Goal: Task Accomplishment & Management: Use online tool/utility

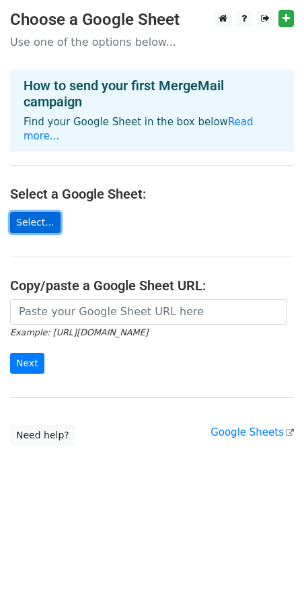
click at [39, 212] on link "Select..." at bounding box center [35, 222] width 51 height 21
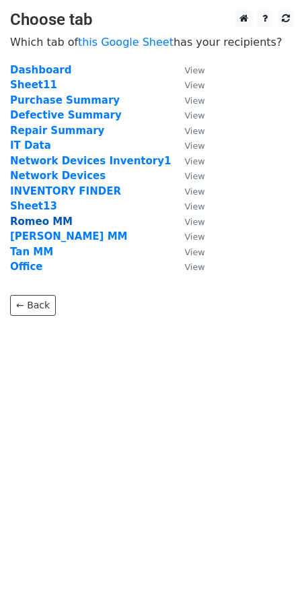
click at [38, 220] on strong "Romeo MM" at bounding box center [41, 222] width 63 height 12
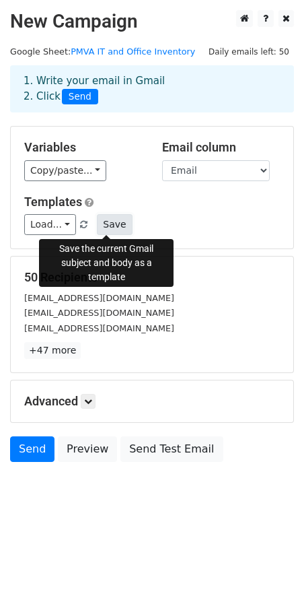
click at [111, 222] on button "Save" at bounding box center [114, 224] width 35 height 21
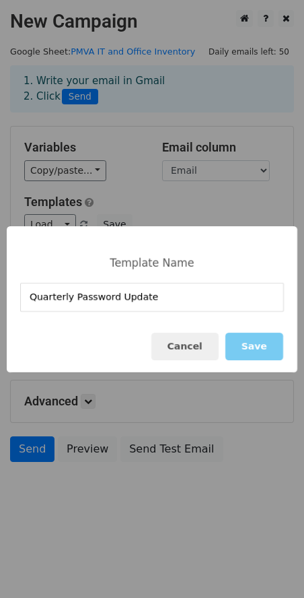
type input "Quarterly Password Update"
click at [255, 343] on button "Save" at bounding box center [255, 347] width 58 height 28
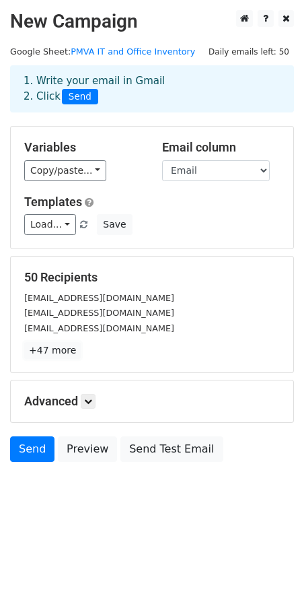
click at [58, 350] on link "+47 more" at bounding box center [52, 350] width 57 height 17
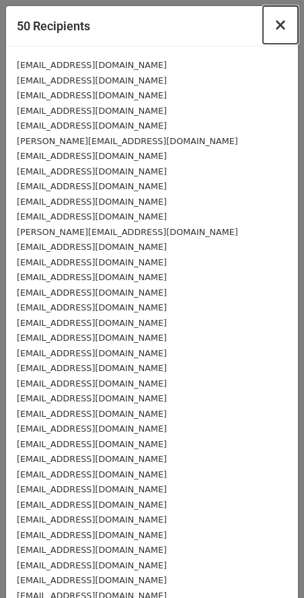
click at [274, 27] on span "×" at bounding box center [280, 24] width 13 height 19
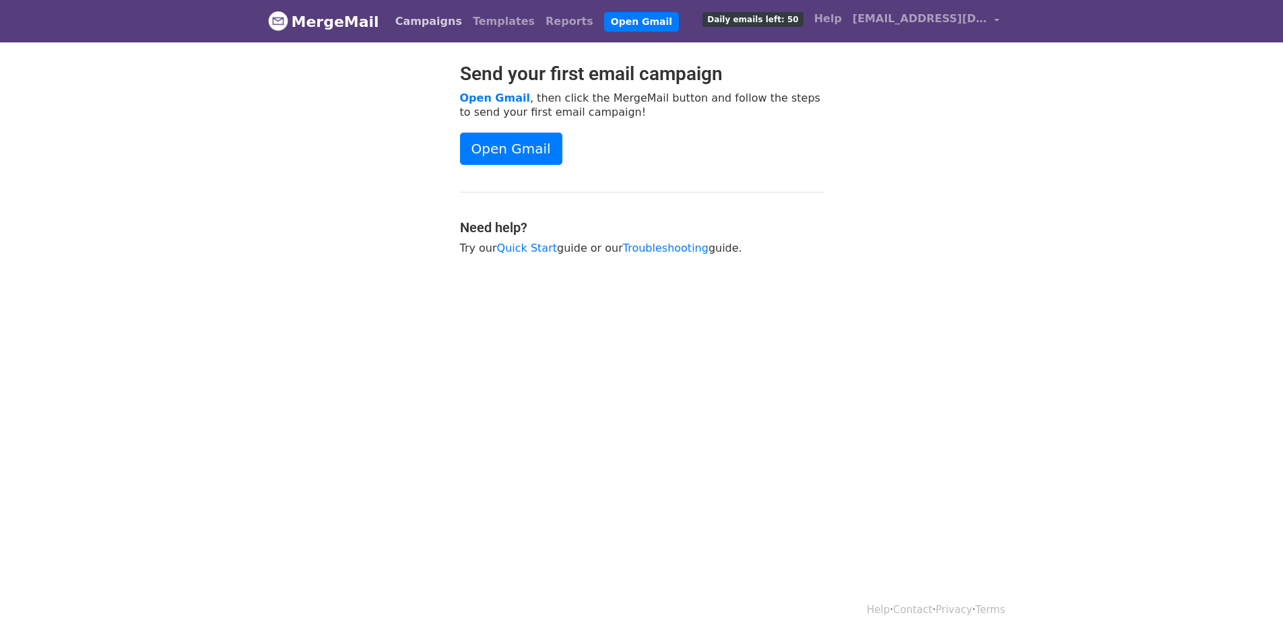
click at [419, 18] on link "Campaigns" at bounding box center [428, 21] width 77 height 27
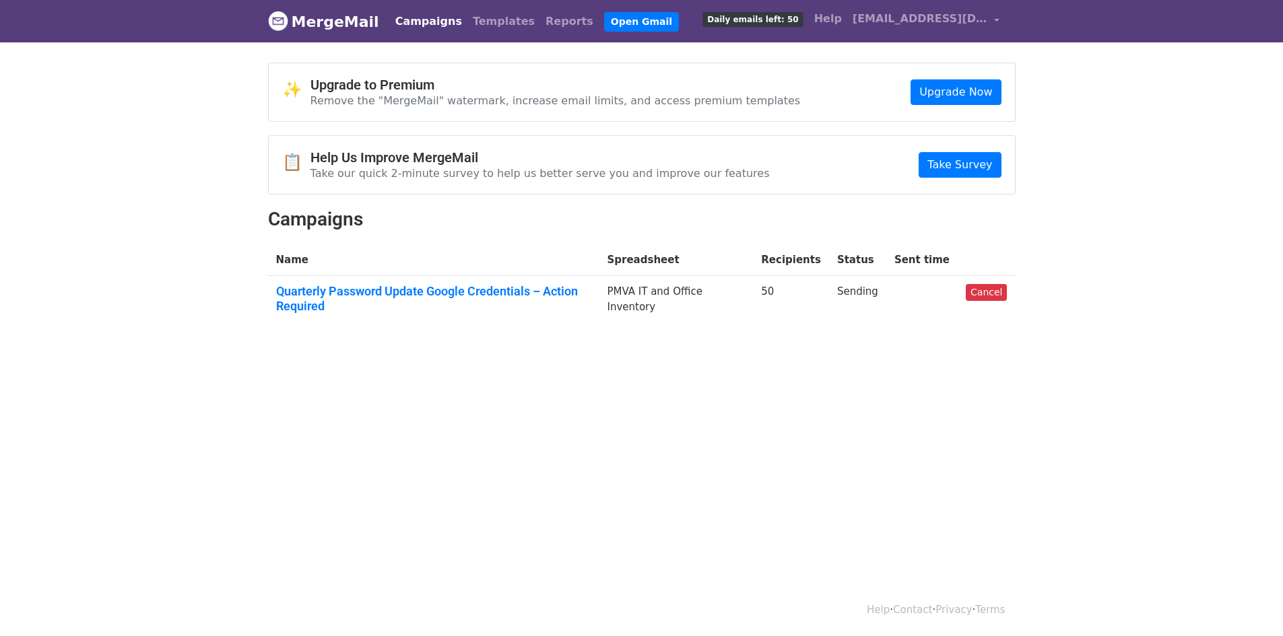
click at [172, 394] on html "MergeMail Campaigns Templates Reports Open Gmail Daily emails left: 50 Help its…" at bounding box center [641, 318] width 1283 height 636
click at [993, 291] on link "Cancel" at bounding box center [986, 292] width 41 height 17
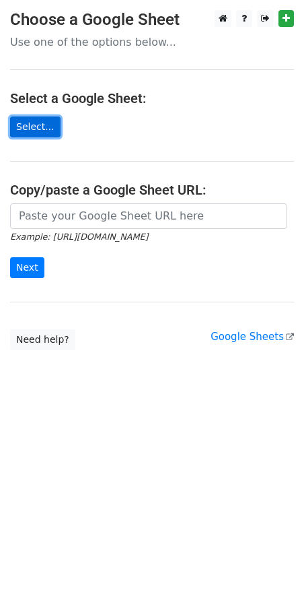
click at [39, 123] on link "Select..." at bounding box center [35, 127] width 51 height 21
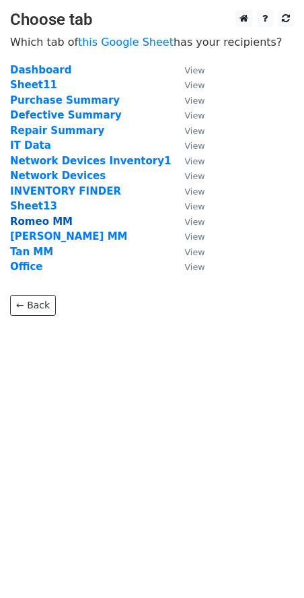
click at [48, 224] on strong "Romeo MM" at bounding box center [41, 222] width 63 height 12
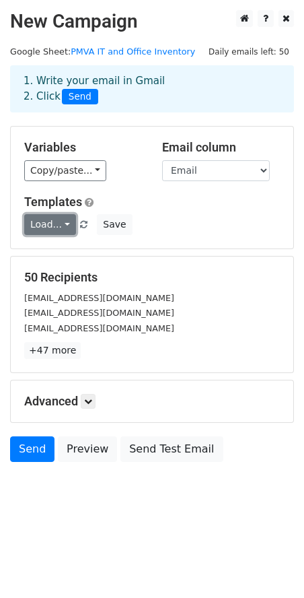
click at [63, 226] on link "Load..." at bounding box center [50, 224] width 52 height 21
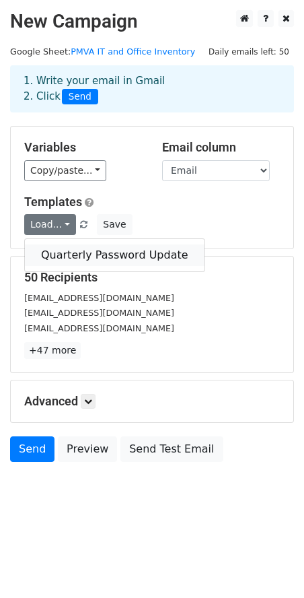
click at [79, 251] on link "Quarterly Password Update" at bounding box center [115, 255] width 180 height 22
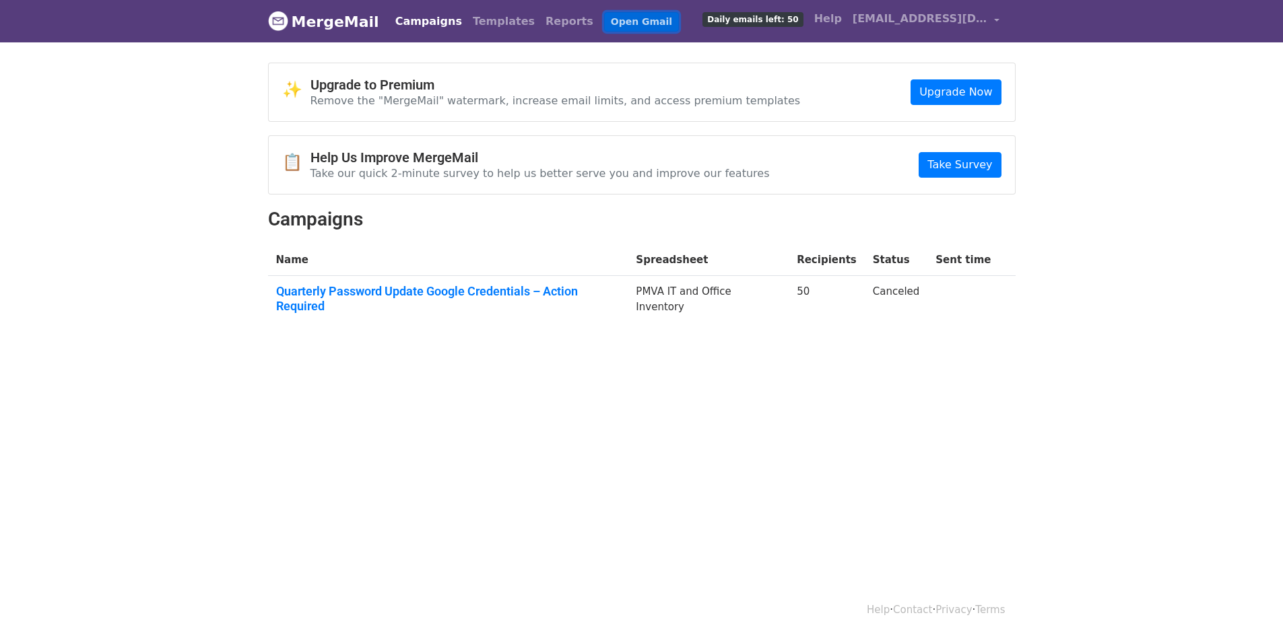
click at [614, 21] on link "Open Gmail" at bounding box center [641, 22] width 75 height 20
click at [867, 358] on body "MergeMail Campaigns Templates Reports Open Gmail Daily emails left: 50 Help [EM…" at bounding box center [641, 195] width 1283 height 391
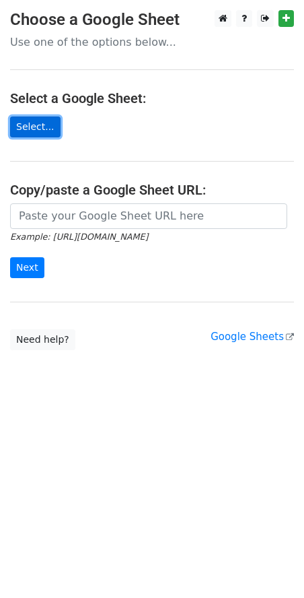
click at [24, 127] on link "Select..." at bounding box center [35, 127] width 51 height 21
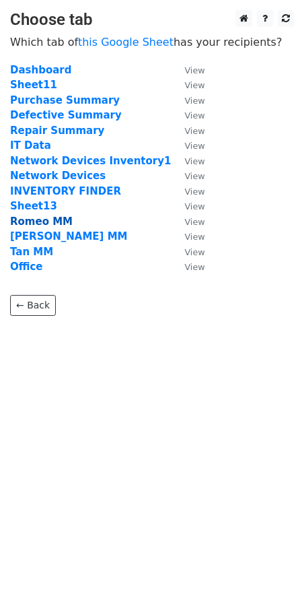
click at [40, 218] on strong "Romeo MM" at bounding box center [41, 222] width 63 height 12
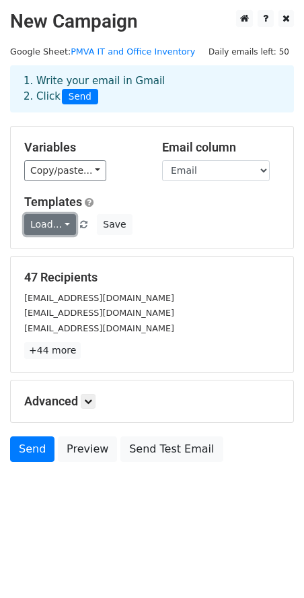
click at [61, 221] on link "Load..." at bounding box center [50, 224] width 52 height 21
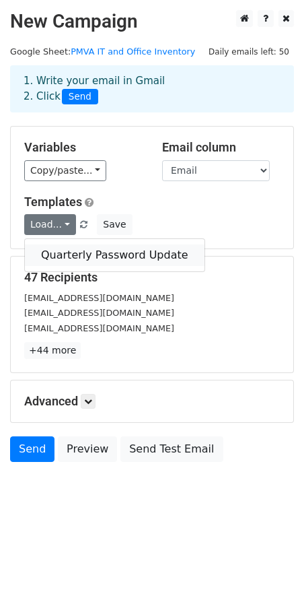
click at [60, 254] on link "Quarterly Password Update" at bounding box center [115, 255] width 180 height 22
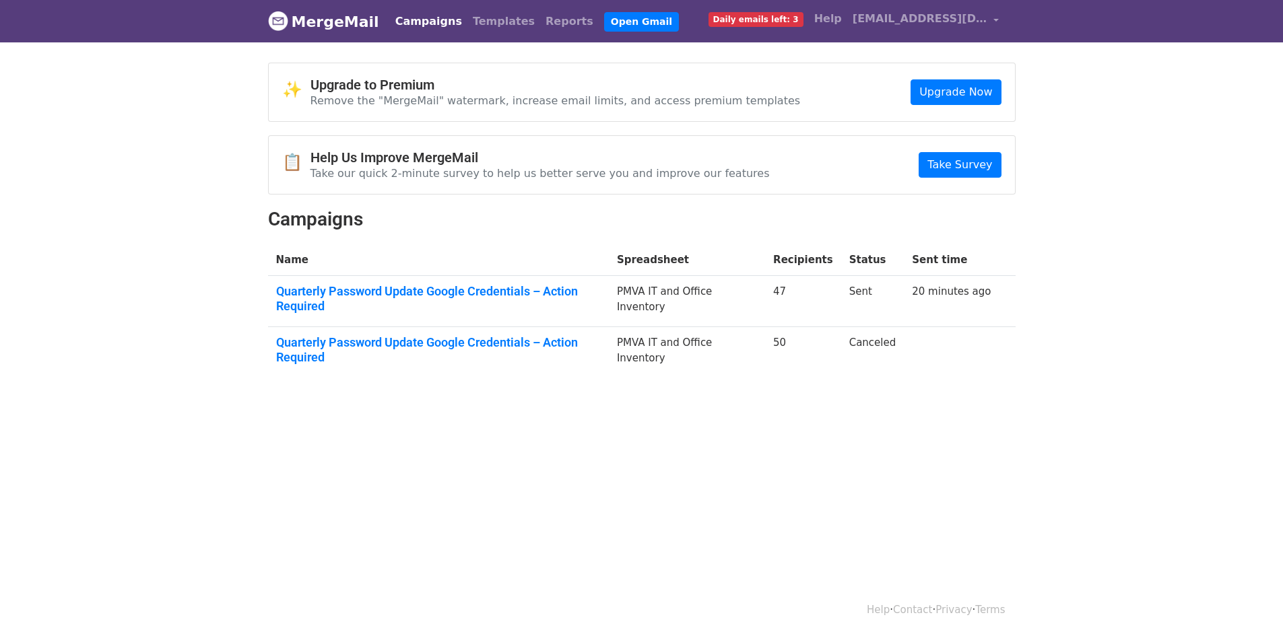
click at [159, 188] on body "MergeMail Campaigns Templates Reports Open Gmail Daily emails left: 3 Help [EMA…" at bounding box center [641, 221] width 1283 height 442
